Goal: Task Accomplishment & Management: Manage account settings

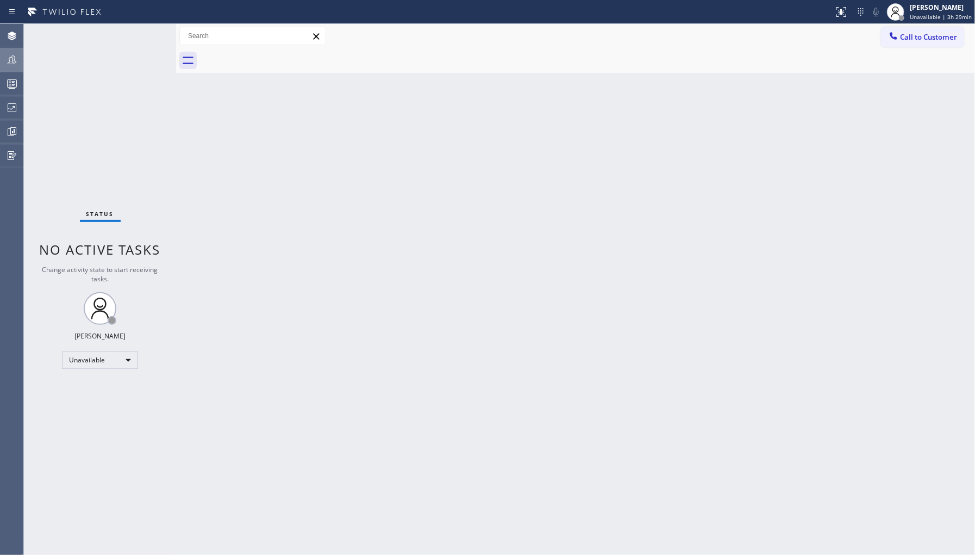
click at [18, 64] on div at bounding box center [12, 59] width 24 height 13
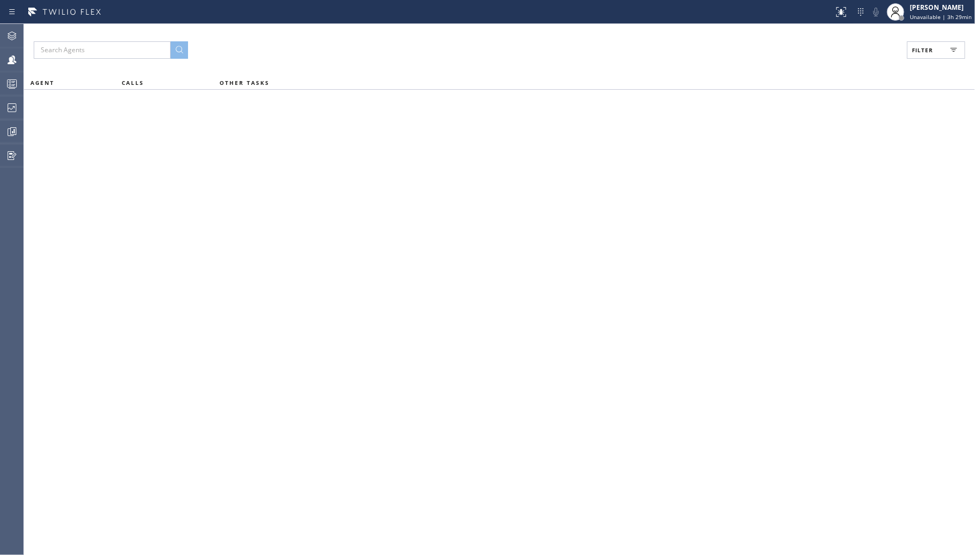
click at [924, 51] on span "Filter" at bounding box center [922, 50] width 21 height 8
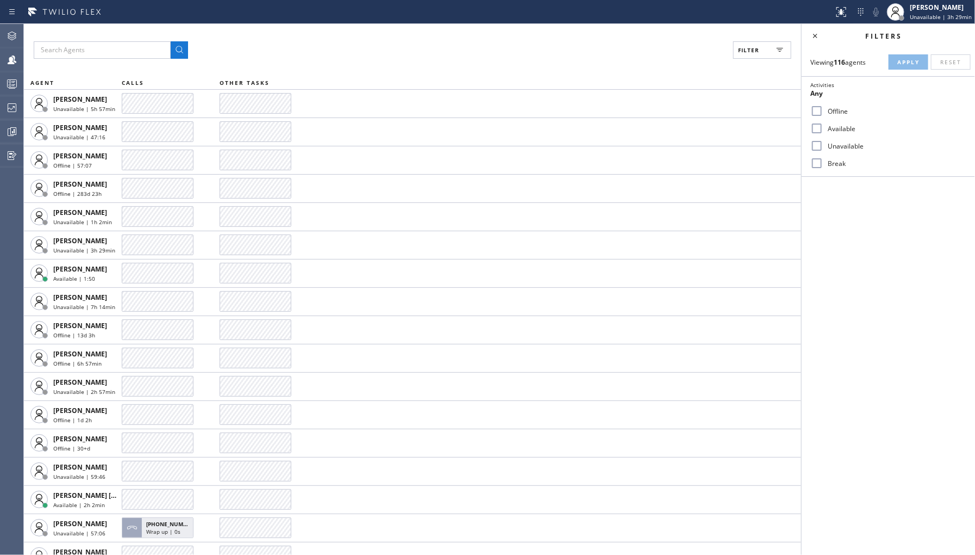
click at [828, 150] on label "Unavailable" at bounding box center [895, 145] width 143 height 9
click at [824, 150] on input "Unavailable" at bounding box center [817, 145] width 13 height 13
checkbox input "true"
click at [904, 63] on span "Apply" at bounding box center [909, 62] width 22 height 8
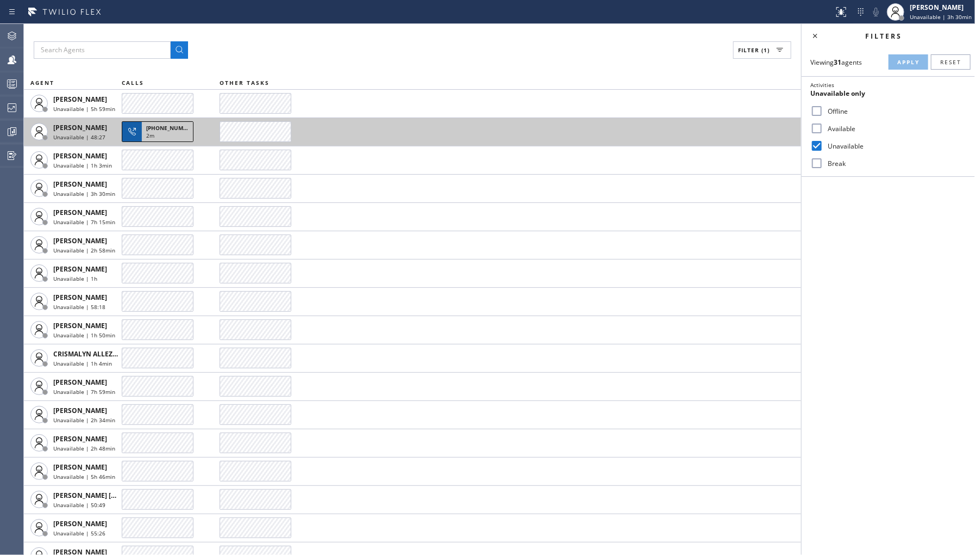
click at [167, 122] on div "+17187574983" at bounding box center [167, 127] width 42 height 10
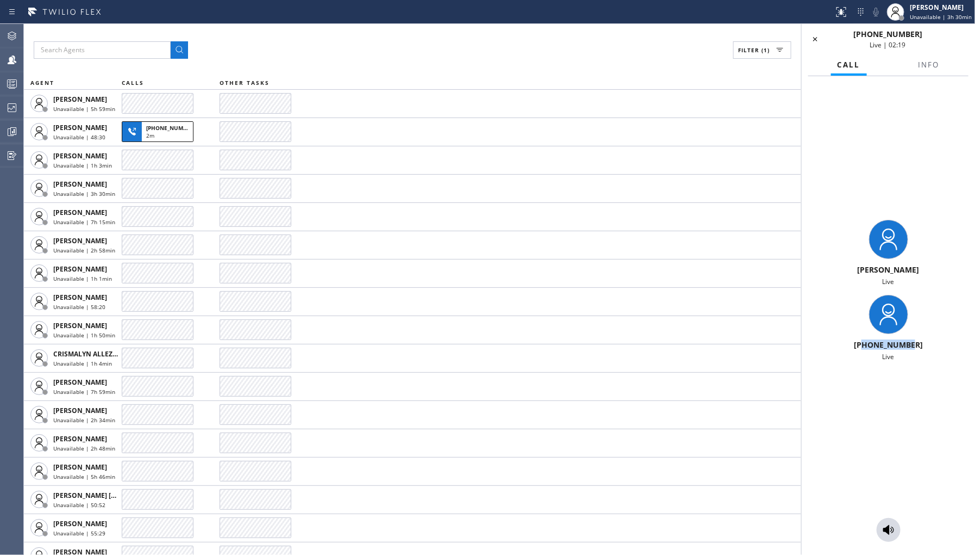
drag, startPoint x: 865, startPoint y: 345, endPoint x: 919, endPoint y: 345, distance: 53.8
click at [919, 345] on div "+17187574983" at bounding box center [888, 344] width 165 height 10
copy span "7187574983"
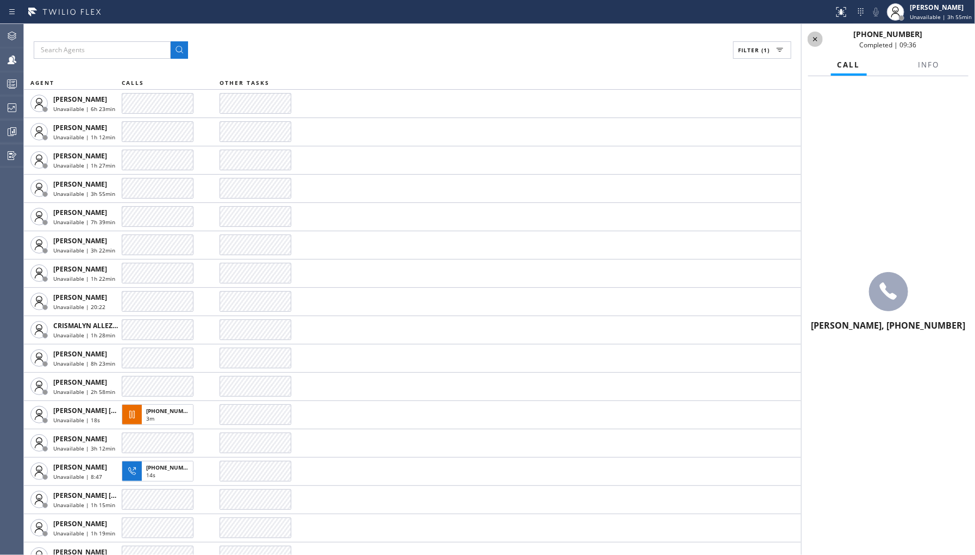
click at [817, 40] on icon at bounding box center [815, 39] width 4 height 4
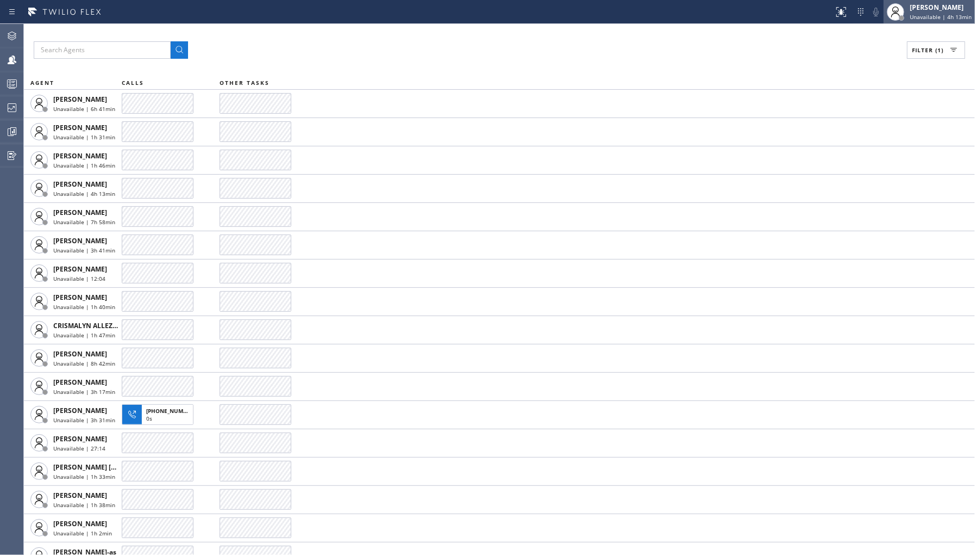
click at [937, 9] on div "[PERSON_NAME]" at bounding box center [941, 7] width 62 height 9
click at [942, 10] on div "[PERSON_NAME]" at bounding box center [941, 7] width 62 height 9
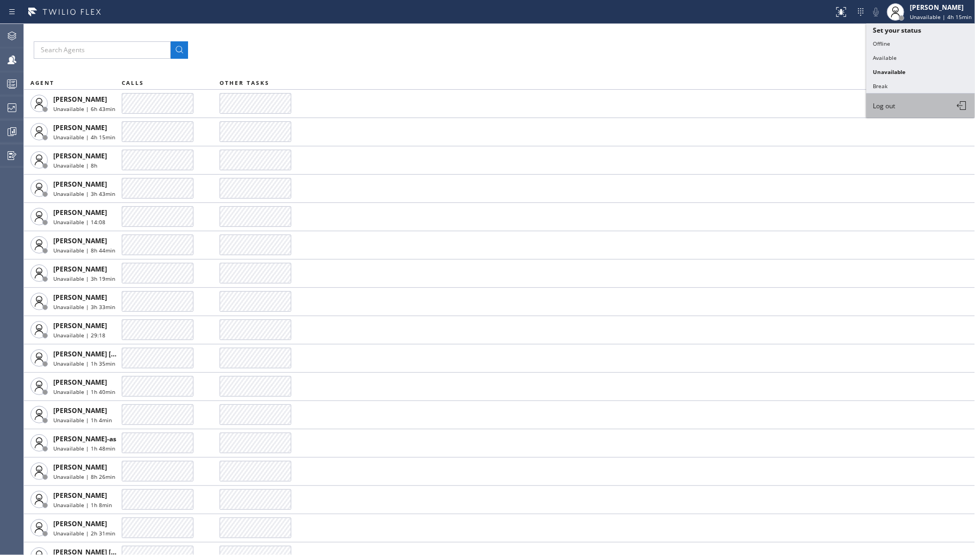
click at [922, 107] on button "Log out" at bounding box center [921, 106] width 109 height 24
